Goal: Information Seeking & Learning: Learn about a topic

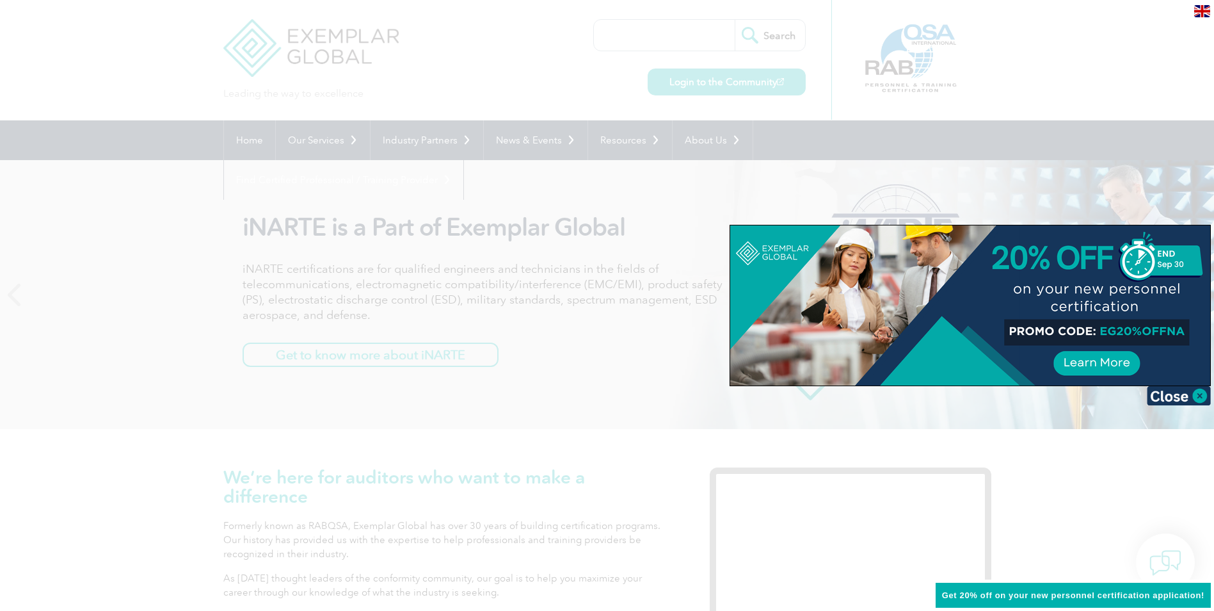
click at [1195, 316] on div at bounding box center [970, 305] width 480 height 160
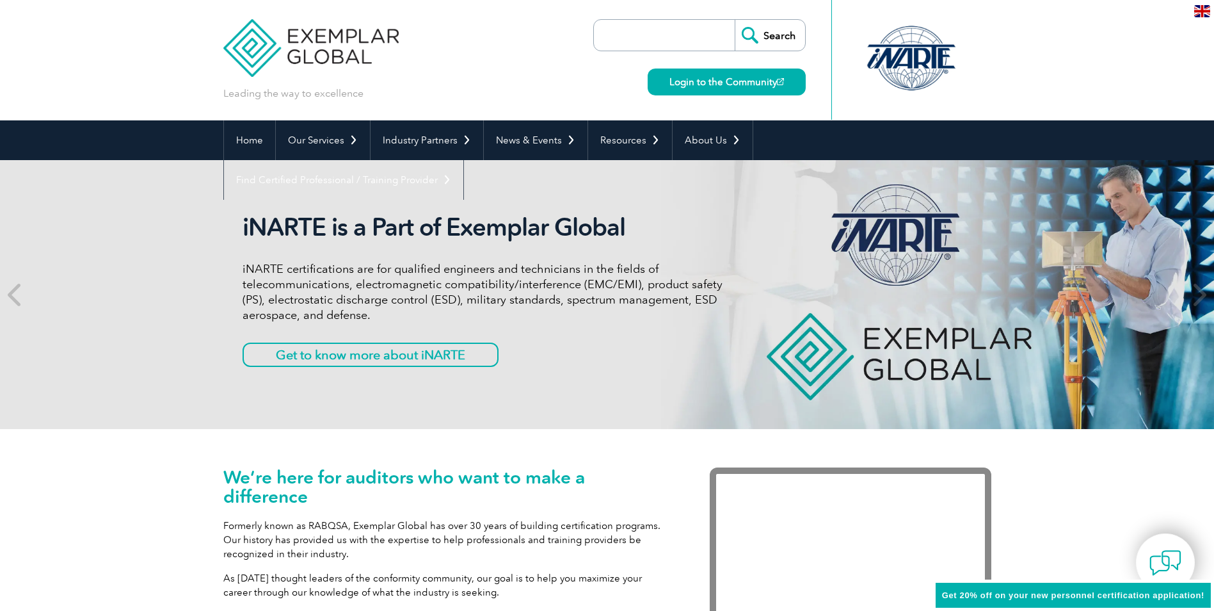
click at [644, 29] on input "search" at bounding box center [667, 35] width 134 height 31
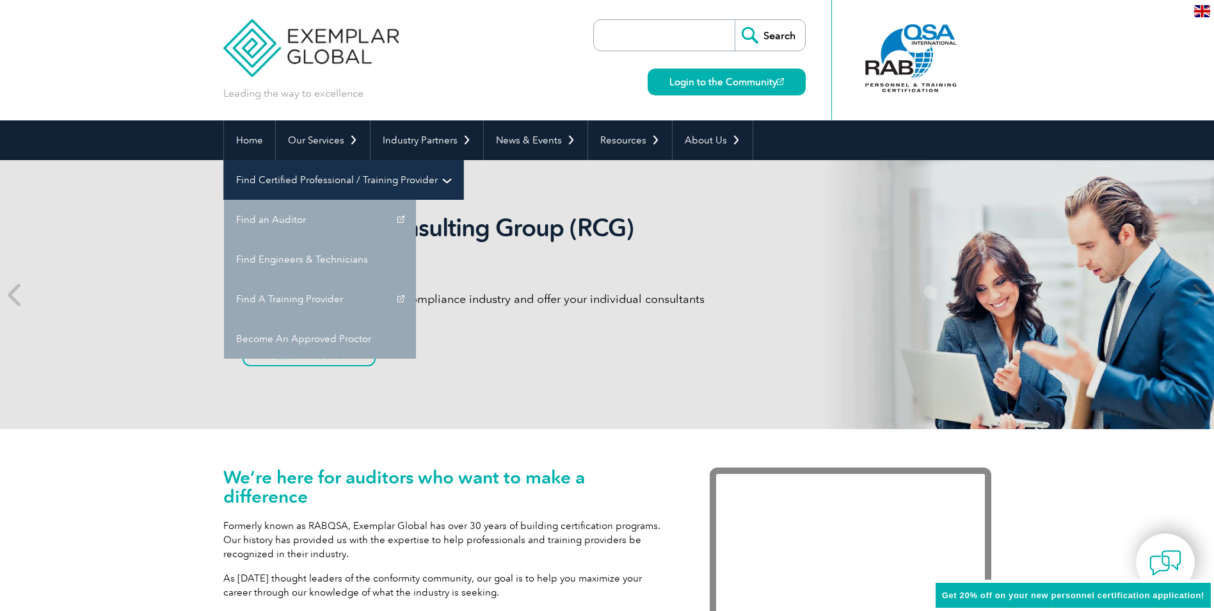
click at [463, 160] on link "Find Certified Professional / Training Provider" at bounding box center [343, 180] width 239 height 40
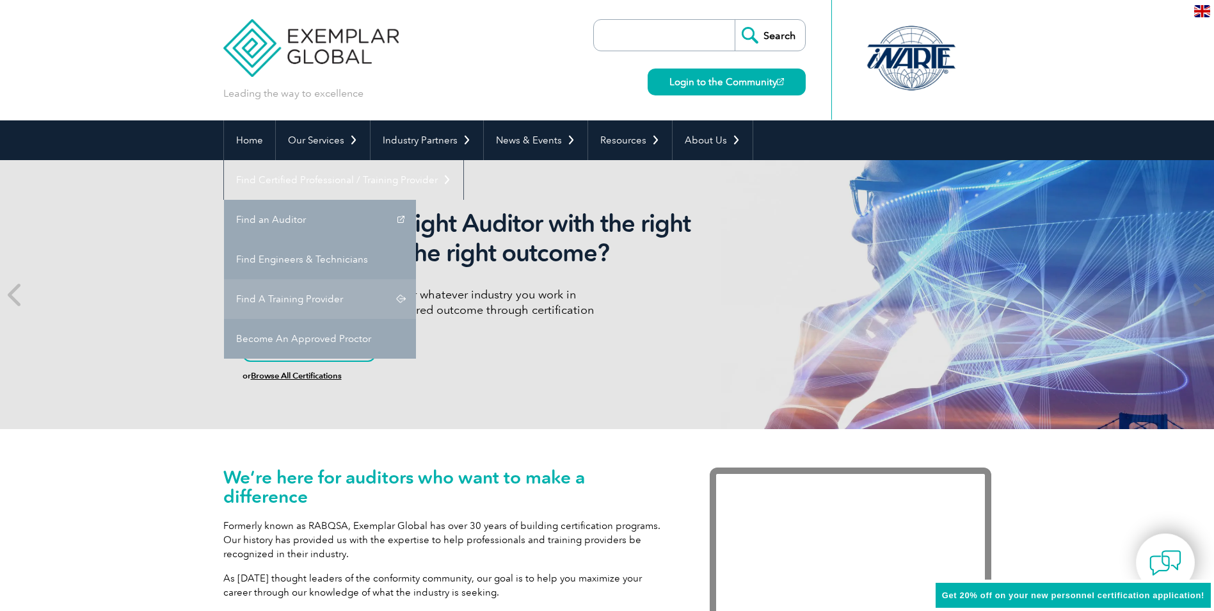
click at [416, 279] on link "Find A Training Provider" at bounding box center [320, 299] width 192 height 40
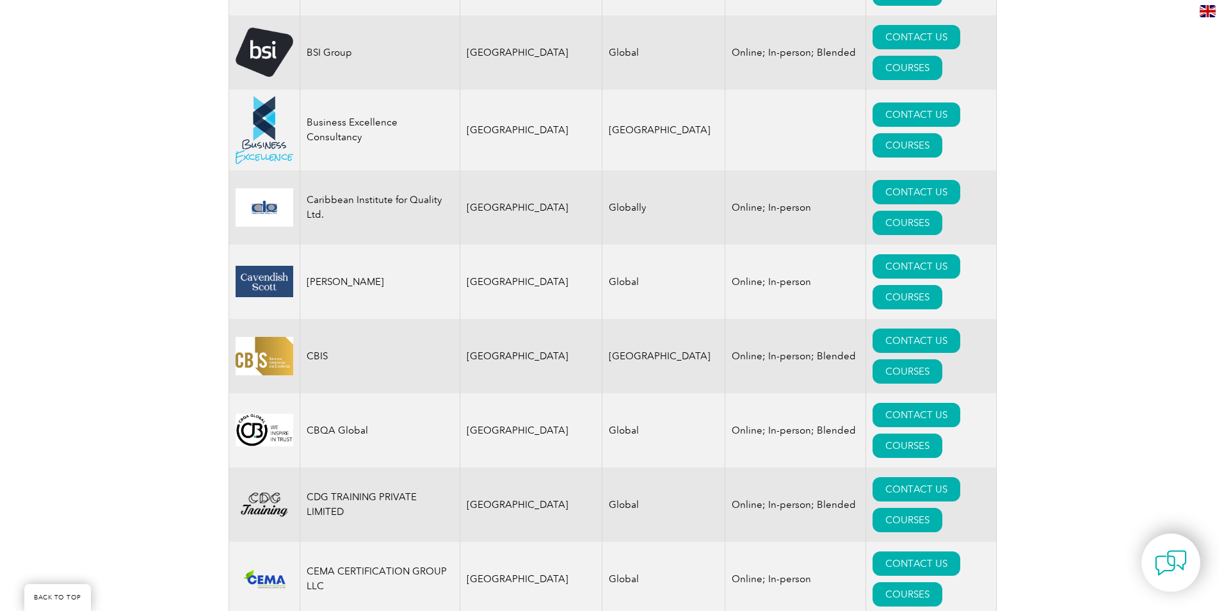
scroll to position [3392, 0]
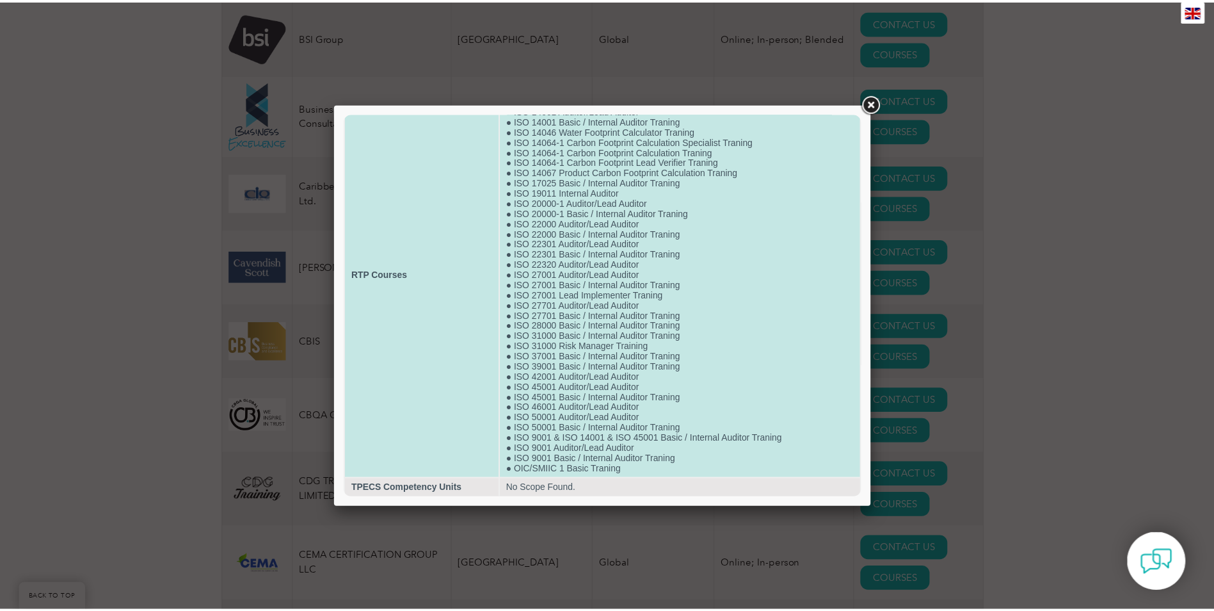
scroll to position [77, 0]
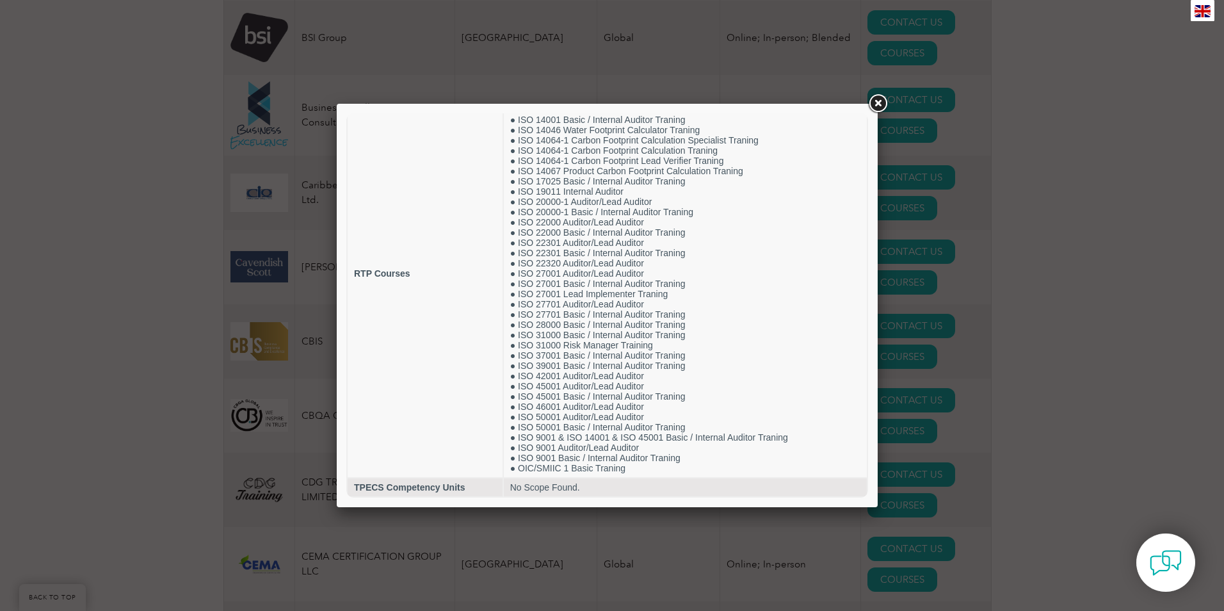
click at [870, 104] on link at bounding box center [877, 103] width 23 height 23
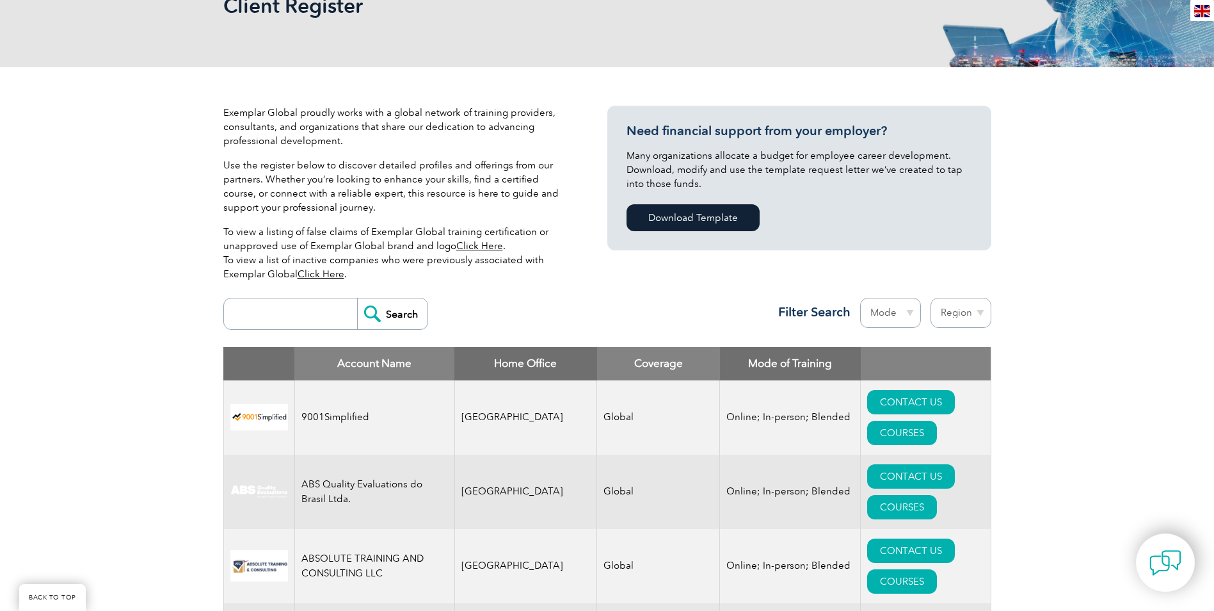
scroll to position [0, 0]
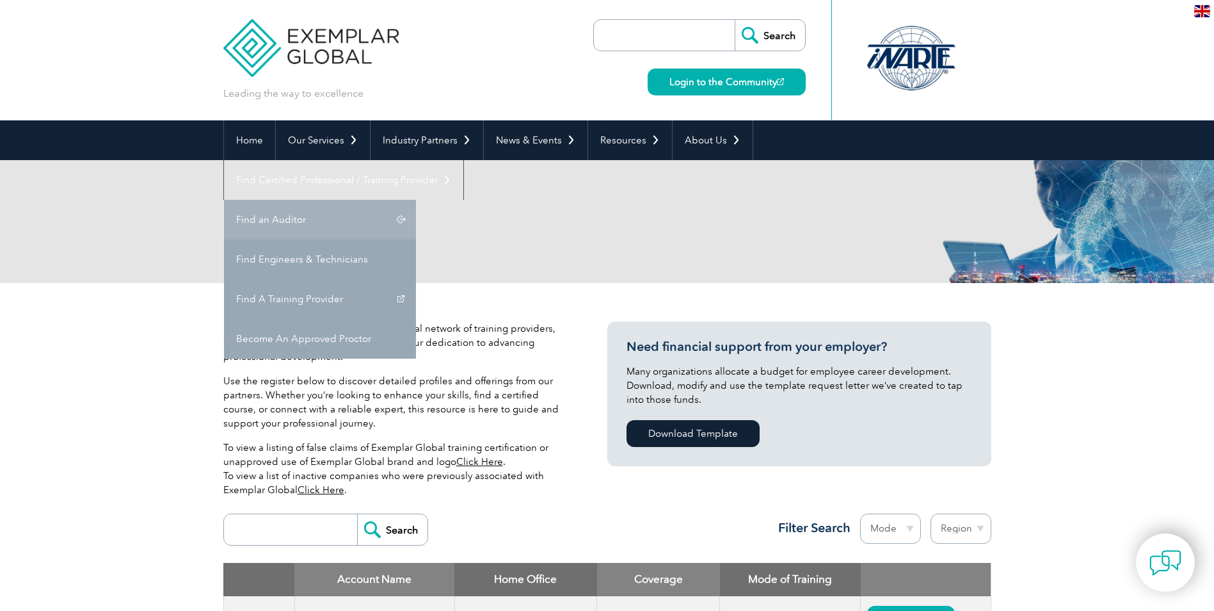
click at [416, 200] on link "Find an Auditor" at bounding box center [320, 220] width 192 height 40
